Goal: Book appointment/travel/reservation

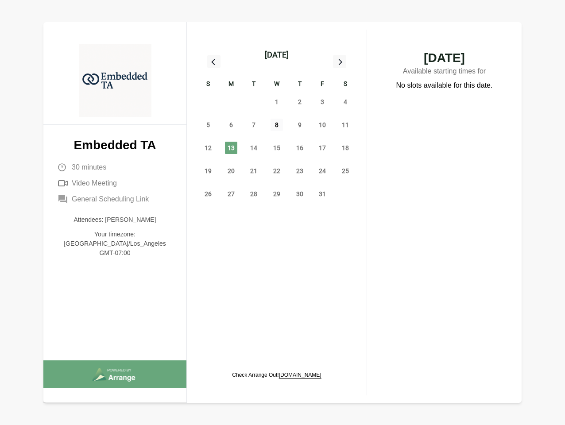
click at [277, 126] on span "8" at bounding box center [276, 125] width 12 height 12
click at [276, 55] on div "[DATE]" at bounding box center [277, 55] width 24 height 12
click at [208, 102] on div "28" at bounding box center [208, 101] width 23 height 23
click at [231, 102] on div "29" at bounding box center [231, 101] width 23 height 23
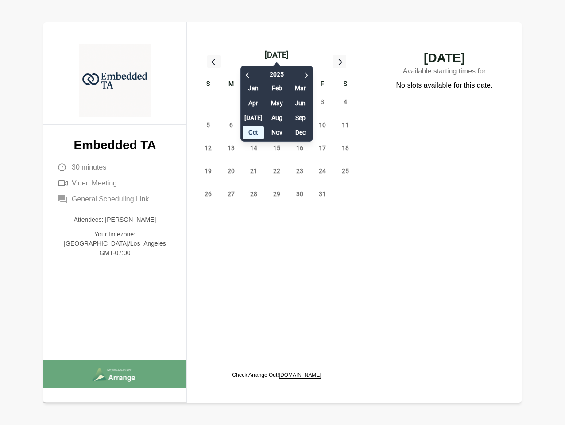
click at [254, 102] on div "[DATE] Feb Mar Apr May Jun [DATE] Aug Sep Oct Nov Dec" at bounding box center [276, 101] width 73 height 81
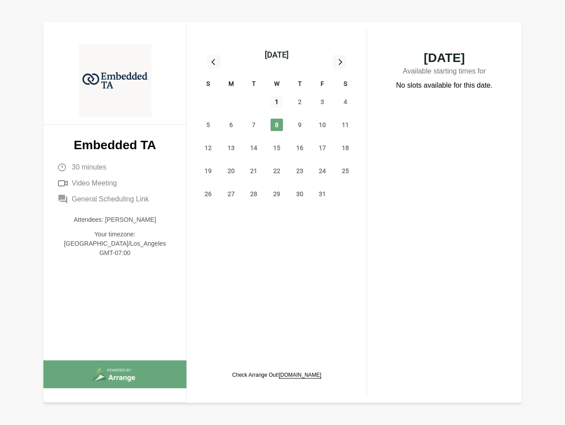
click at [277, 102] on span "1" at bounding box center [276, 102] width 12 height 12
click at [300, 102] on span "2" at bounding box center [300, 102] width 12 height 12
click at [322, 102] on span "3" at bounding box center [322, 102] width 12 height 12
click at [345, 102] on span "4" at bounding box center [345, 102] width 12 height 12
click at [208, 125] on span "5" at bounding box center [208, 125] width 12 height 12
